Goal: Navigation & Orientation: Find specific page/section

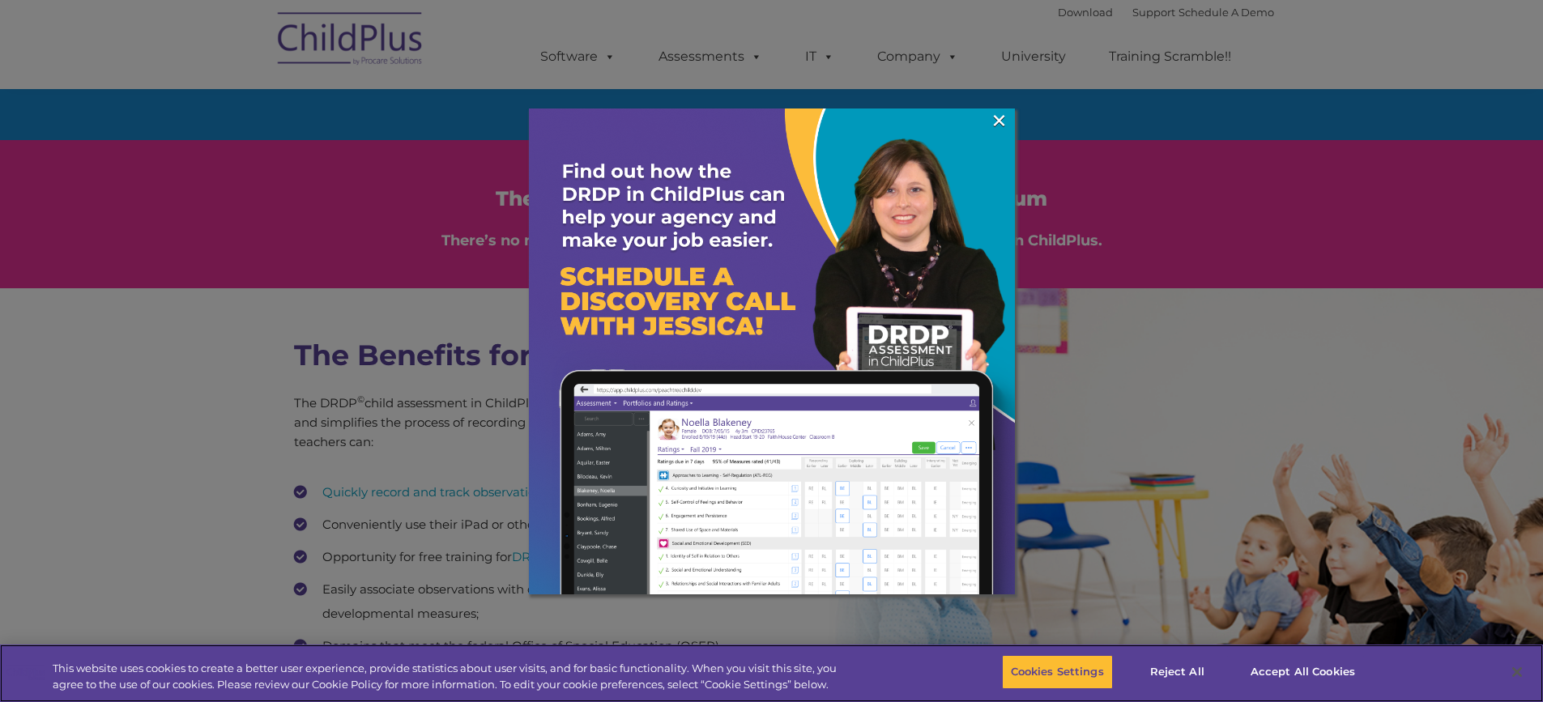
scroll to position [2020, 0]
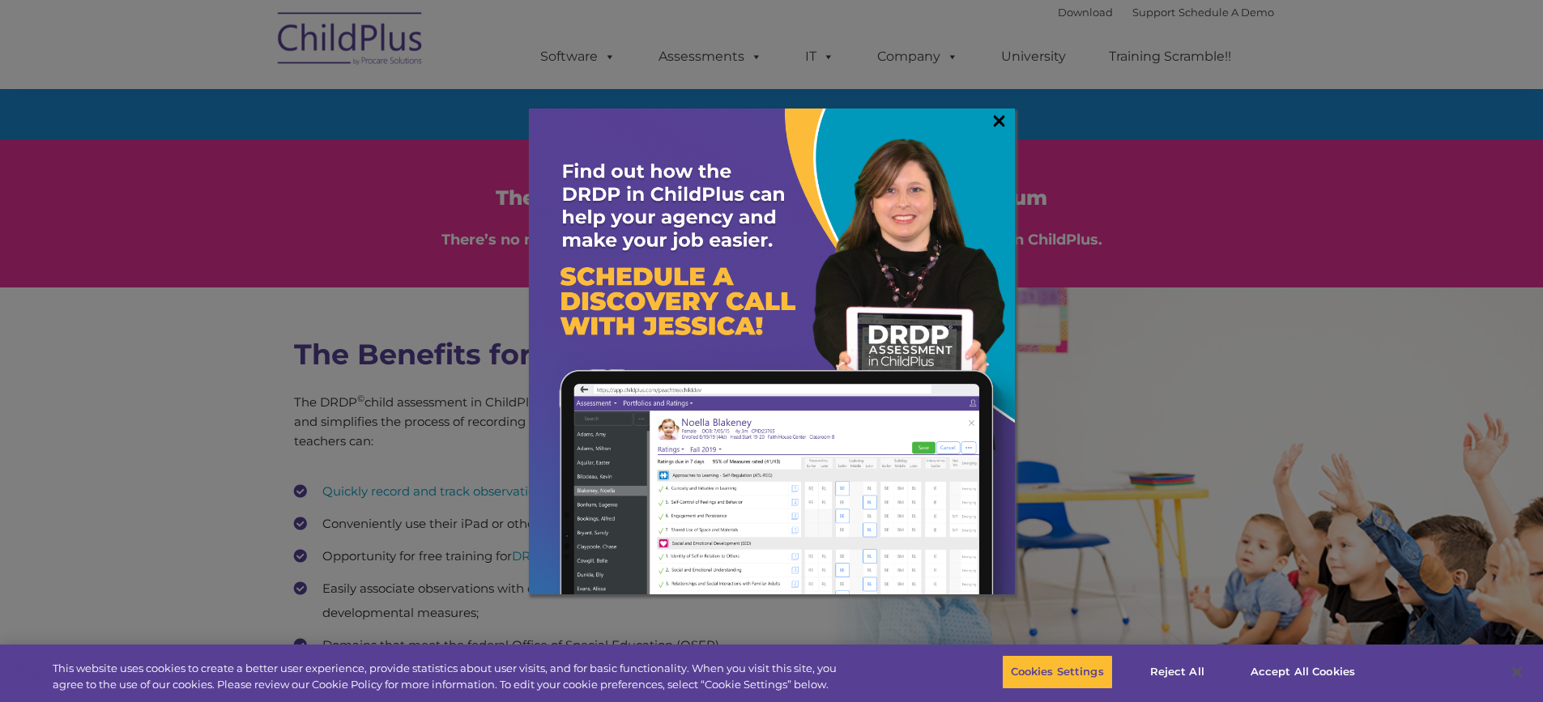
click at [1003, 116] on link "×" at bounding box center [999, 121] width 19 height 16
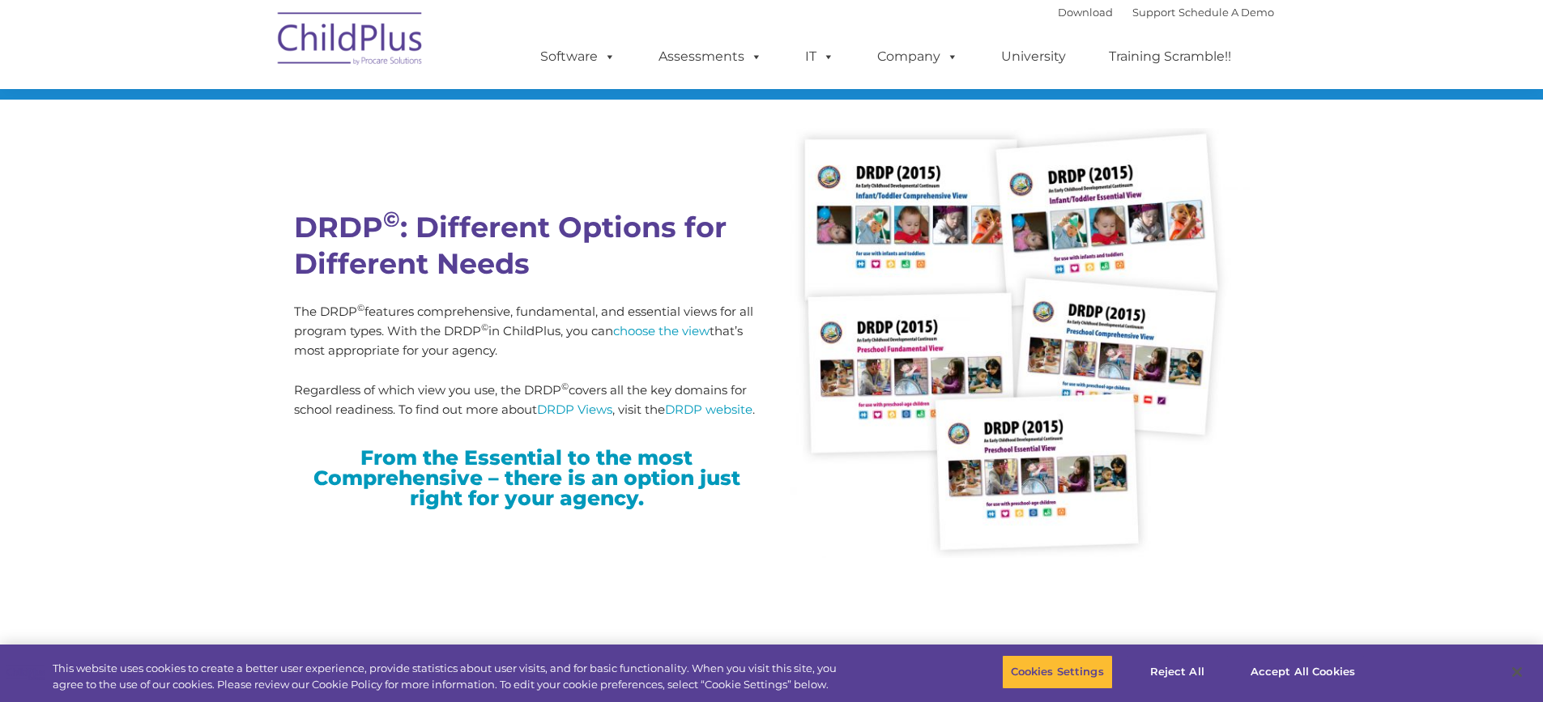
scroll to position [4055, 0]
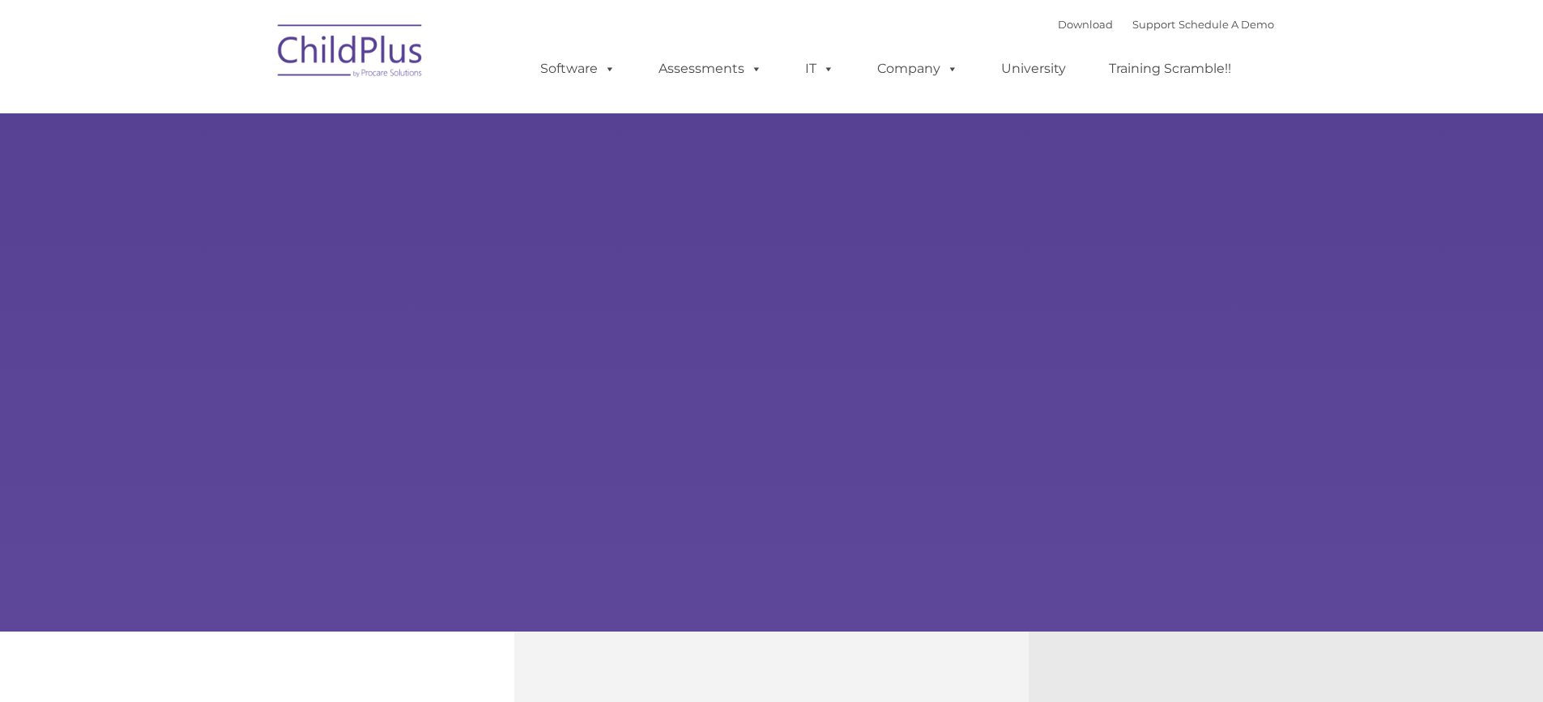
type input ""
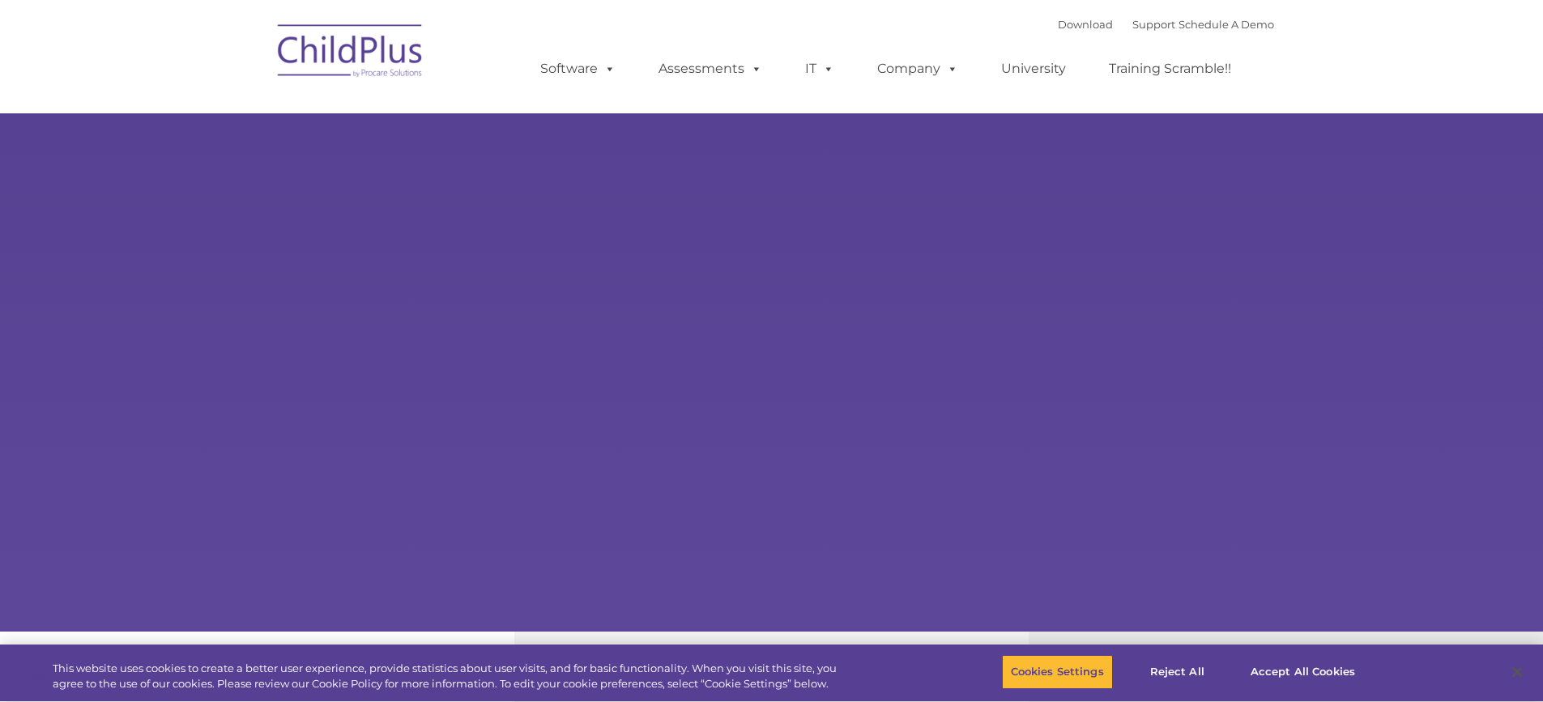
select select "MEDIUM"
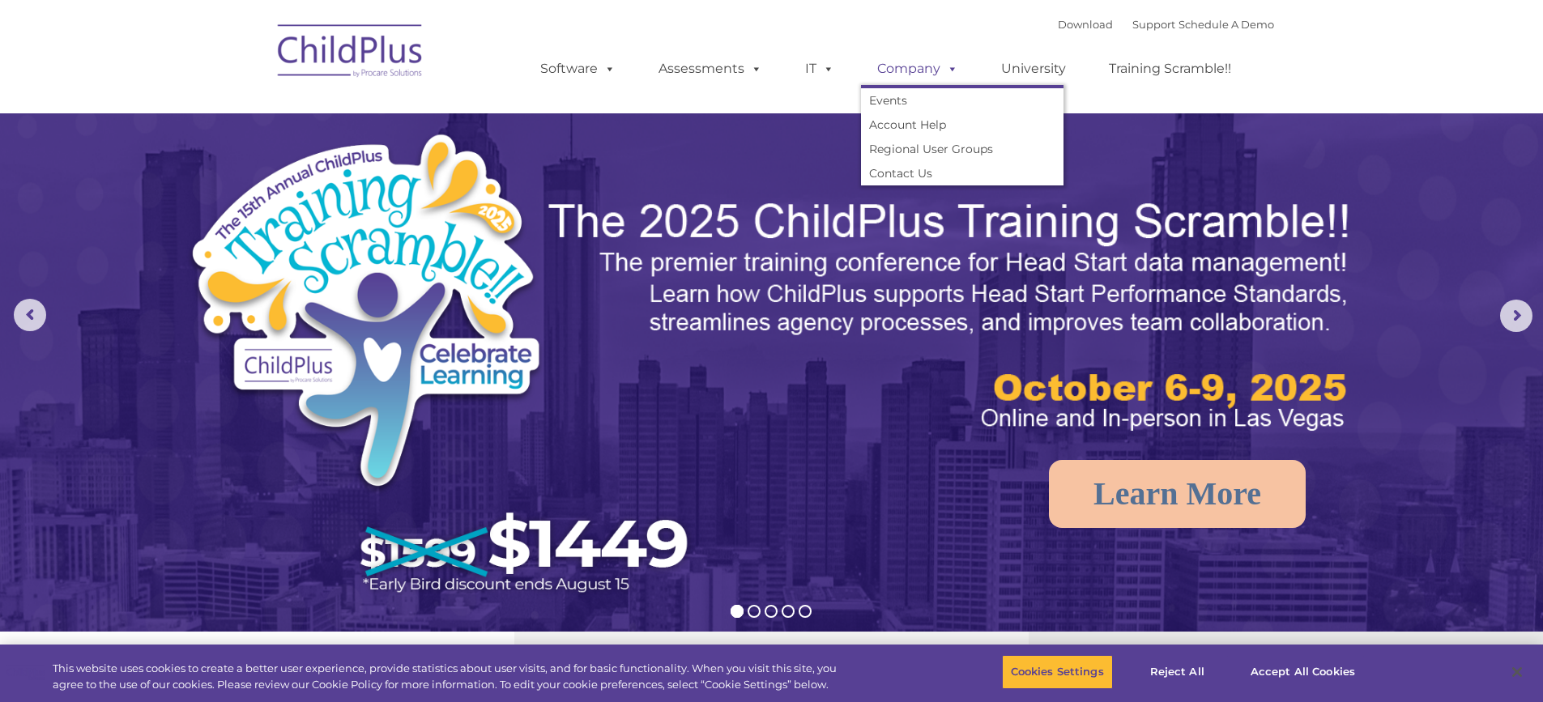
click at [943, 70] on span at bounding box center [949, 68] width 18 height 15
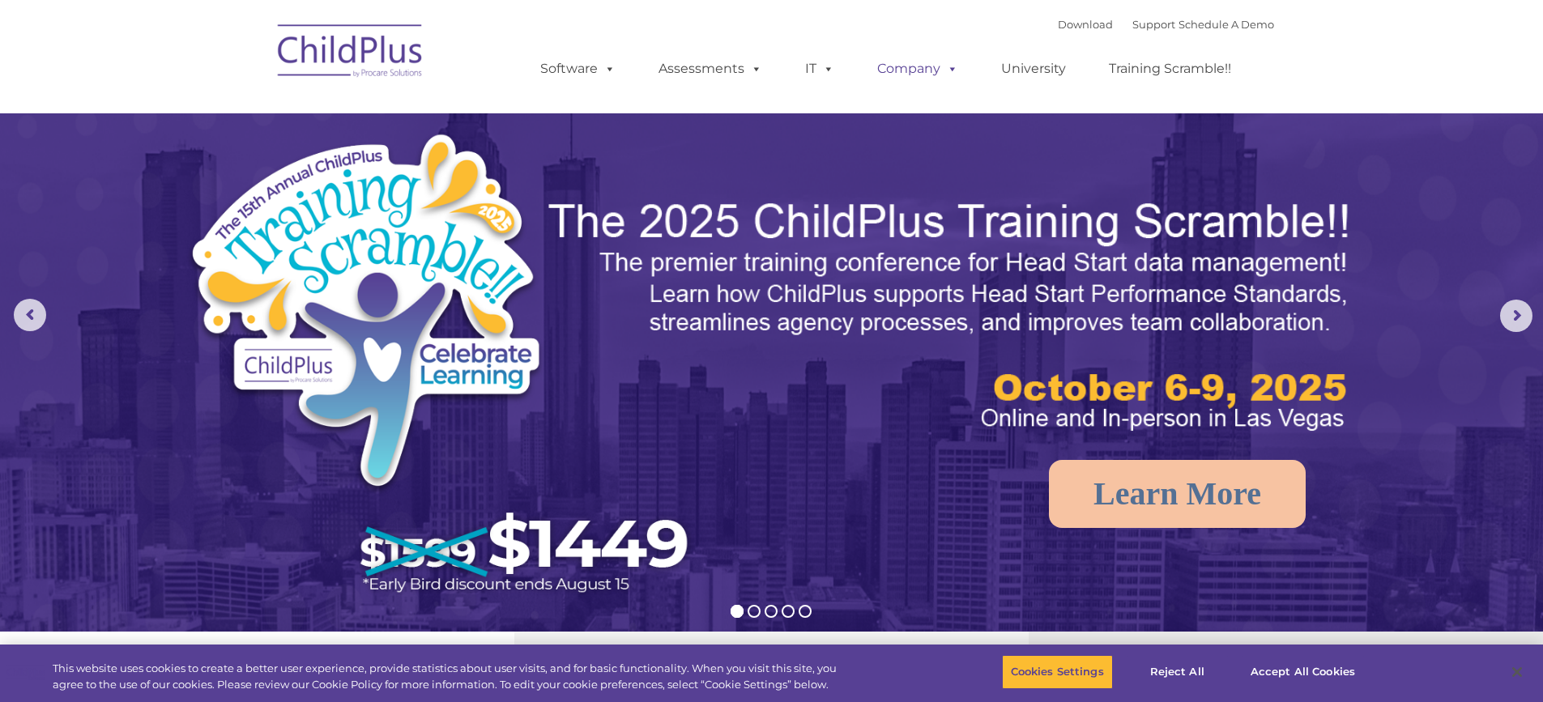
click at [943, 70] on span at bounding box center [949, 68] width 18 height 15
